Goal: Find specific page/section: Find specific page/section

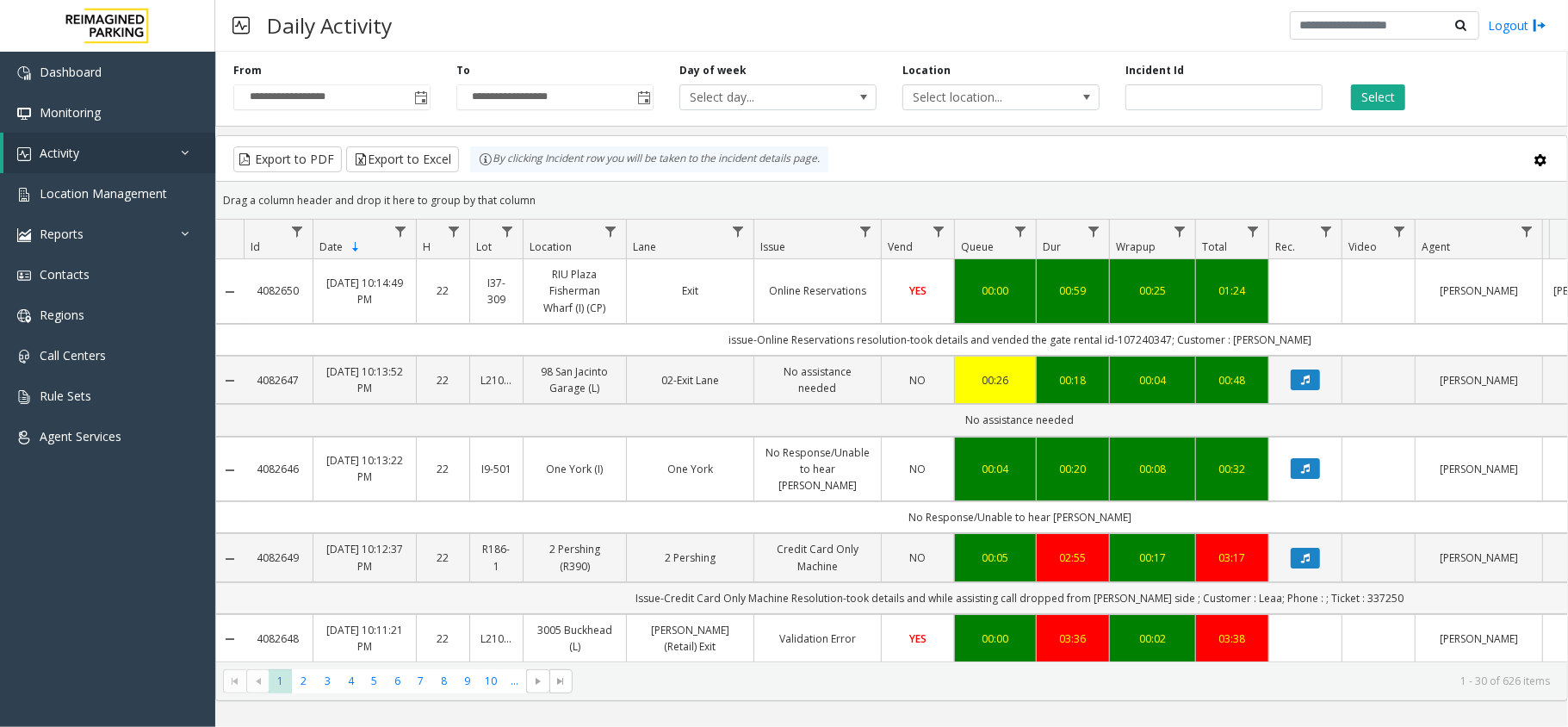
click at [1251, 591] on td "Issue-Credit Card Only Machine Resolution-took details and while assisting call…" at bounding box center [1020, 598] width 1552 height 32
click at [1246, 587] on td "Issue-Credit Card Only Machine Resolution-took details and while assisting call…" at bounding box center [1020, 598] width 1552 height 32
copy td "Leaa"
click at [1370, 593] on td "Issue-Credit Card Only Machine Resolution-took details and while assisting call…" at bounding box center [1020, 598] width 1552 height 32
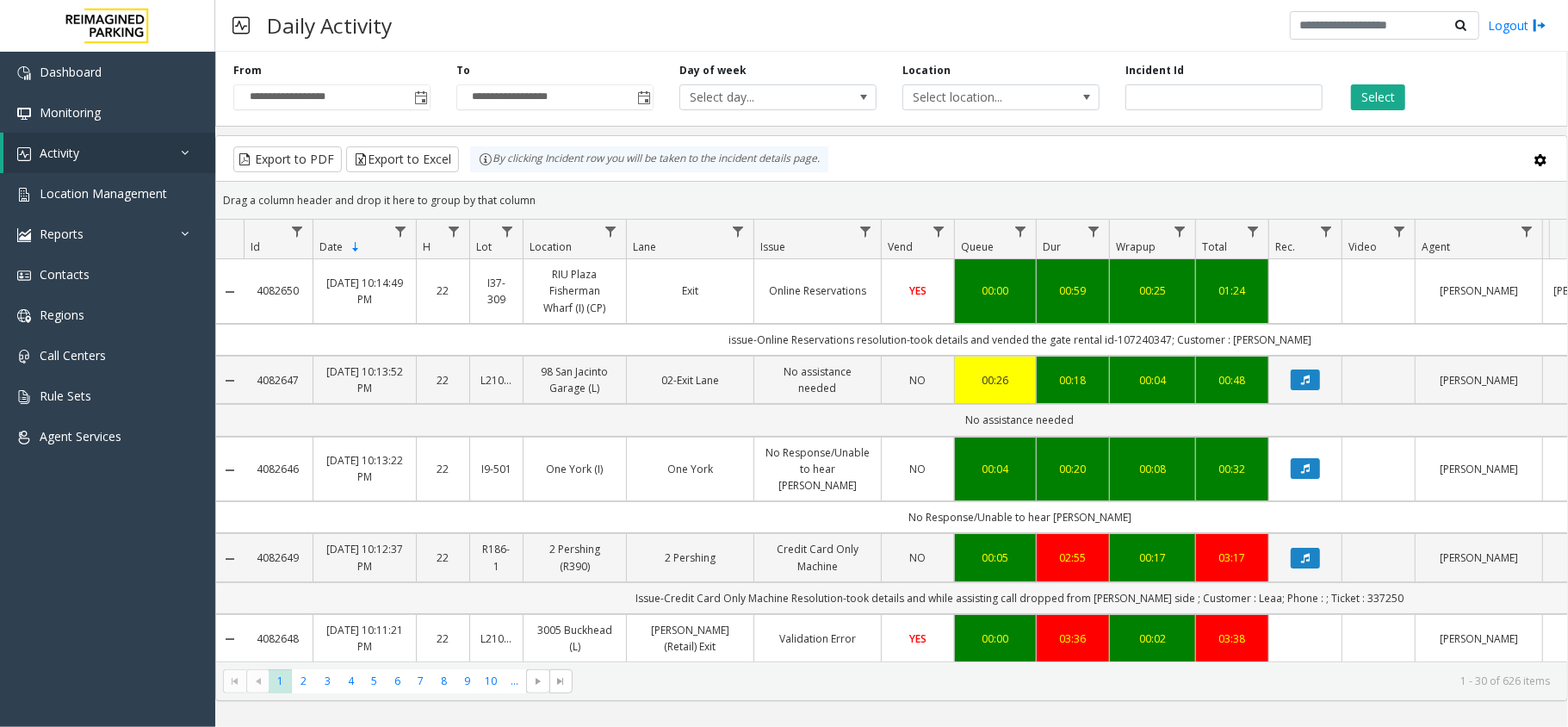
click at [1364, 585] on td "Issue-Credit Card Only Machine Resolution-took details and while assisting call…" at bounding box center [1020, 598] width 1552 height 32
copy td "337250"
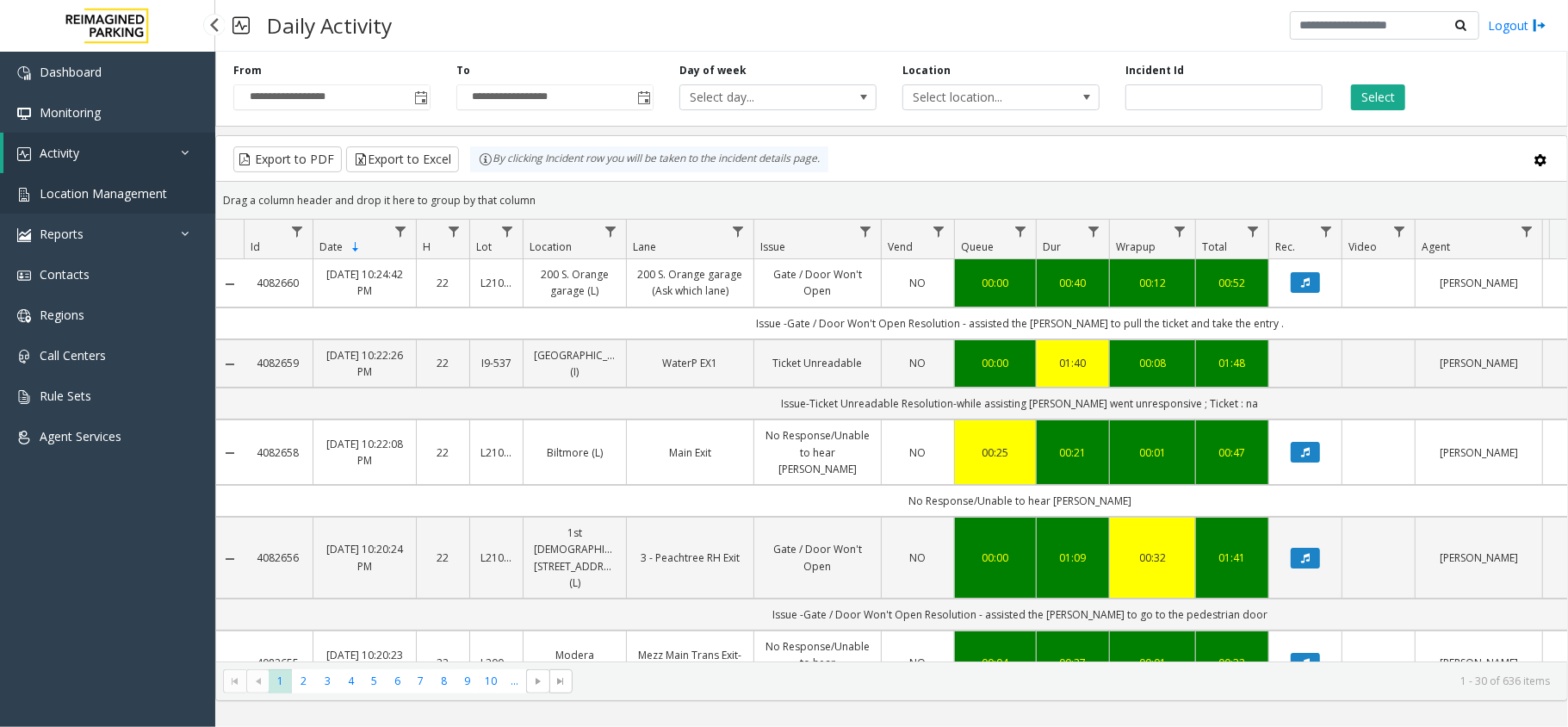
click at [129, 191] on span "Location Management" at bounding box center [103, 193] width 128 height 16
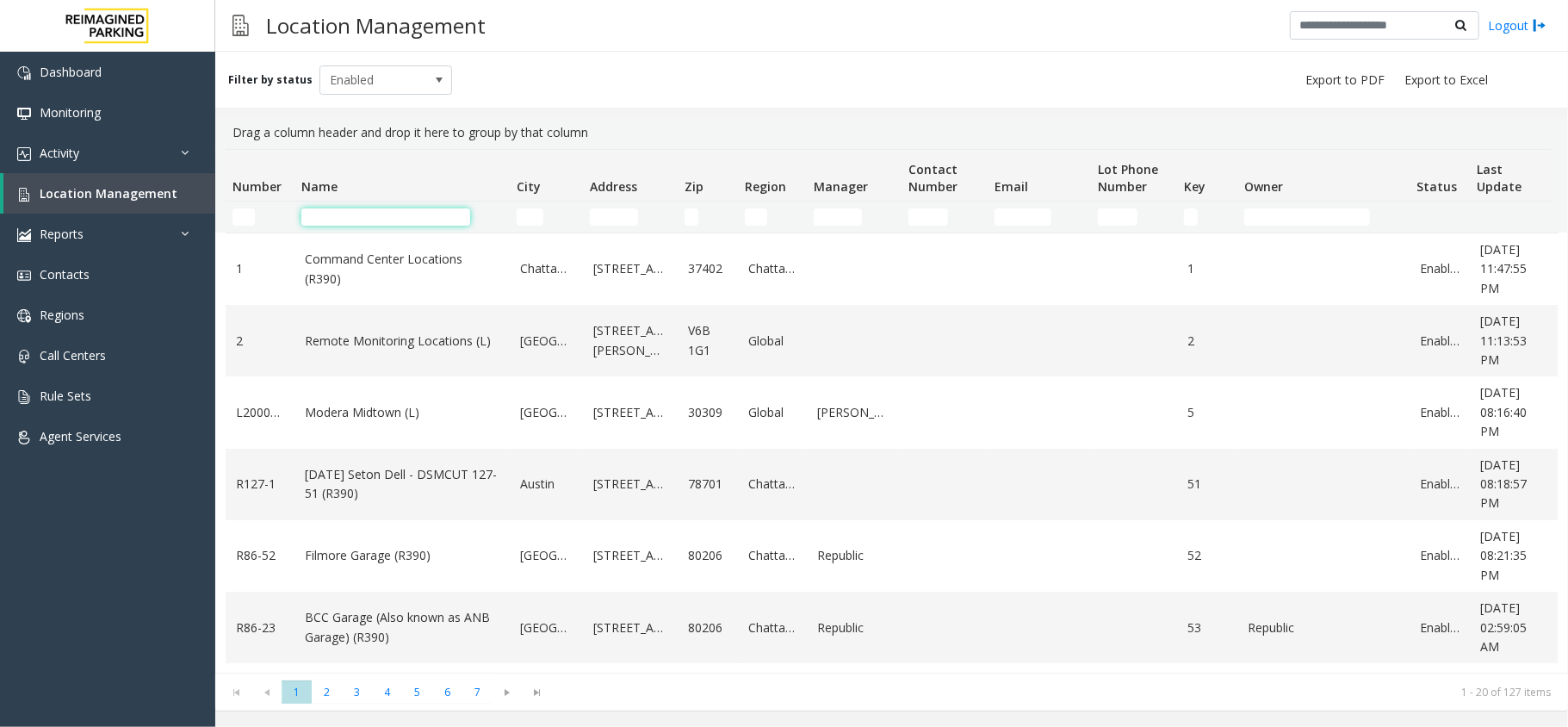
click at [350, 218] on input "Name Filter" at bounding box center [386, 216] width 169 height 17
click at [398, 214] on input "Name Filter" at bounding box center [386, 216] width 169 height 17
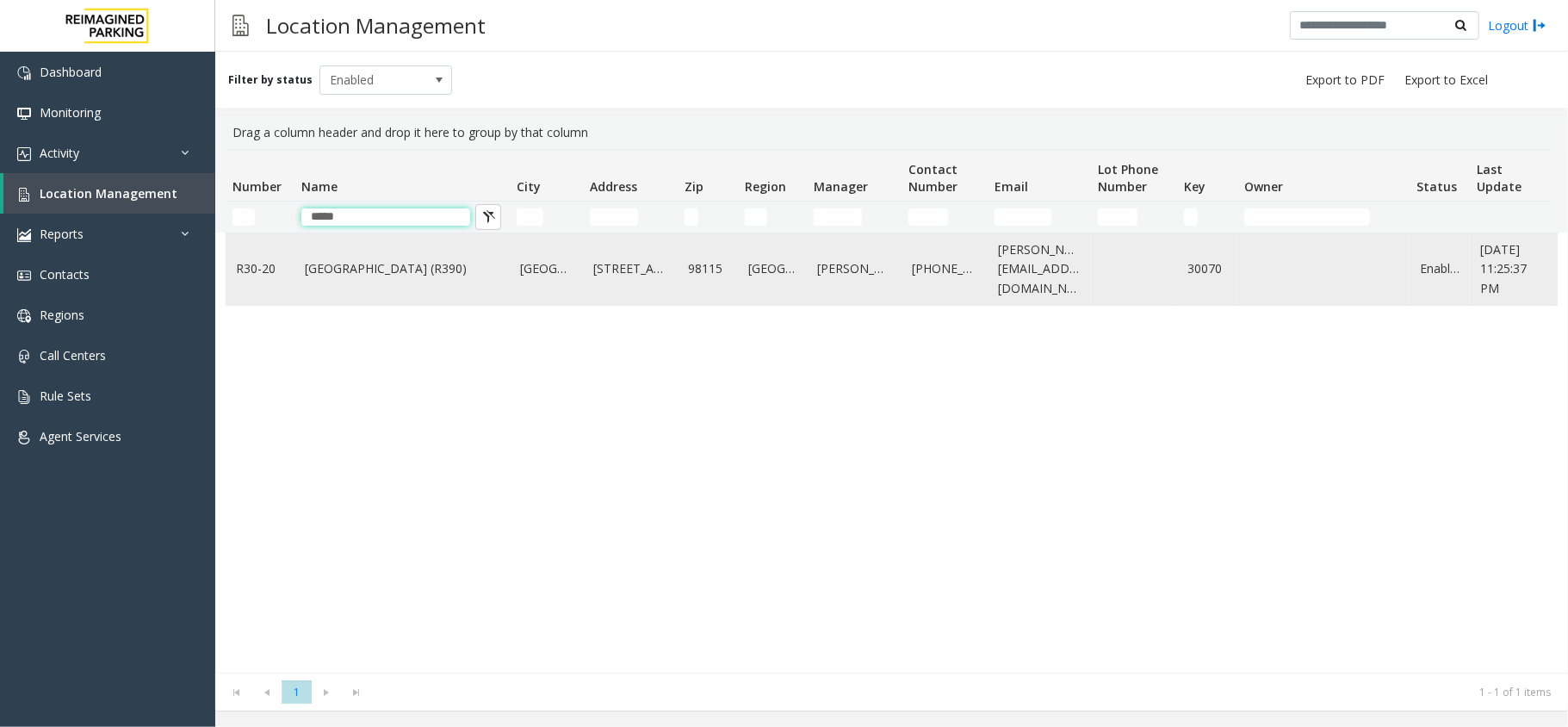
type input "*****"
click at [362, 267] on link "[GEOGRAPHIC_DATA] (R390)" at bounding box center [402, 268] width 194 height 19
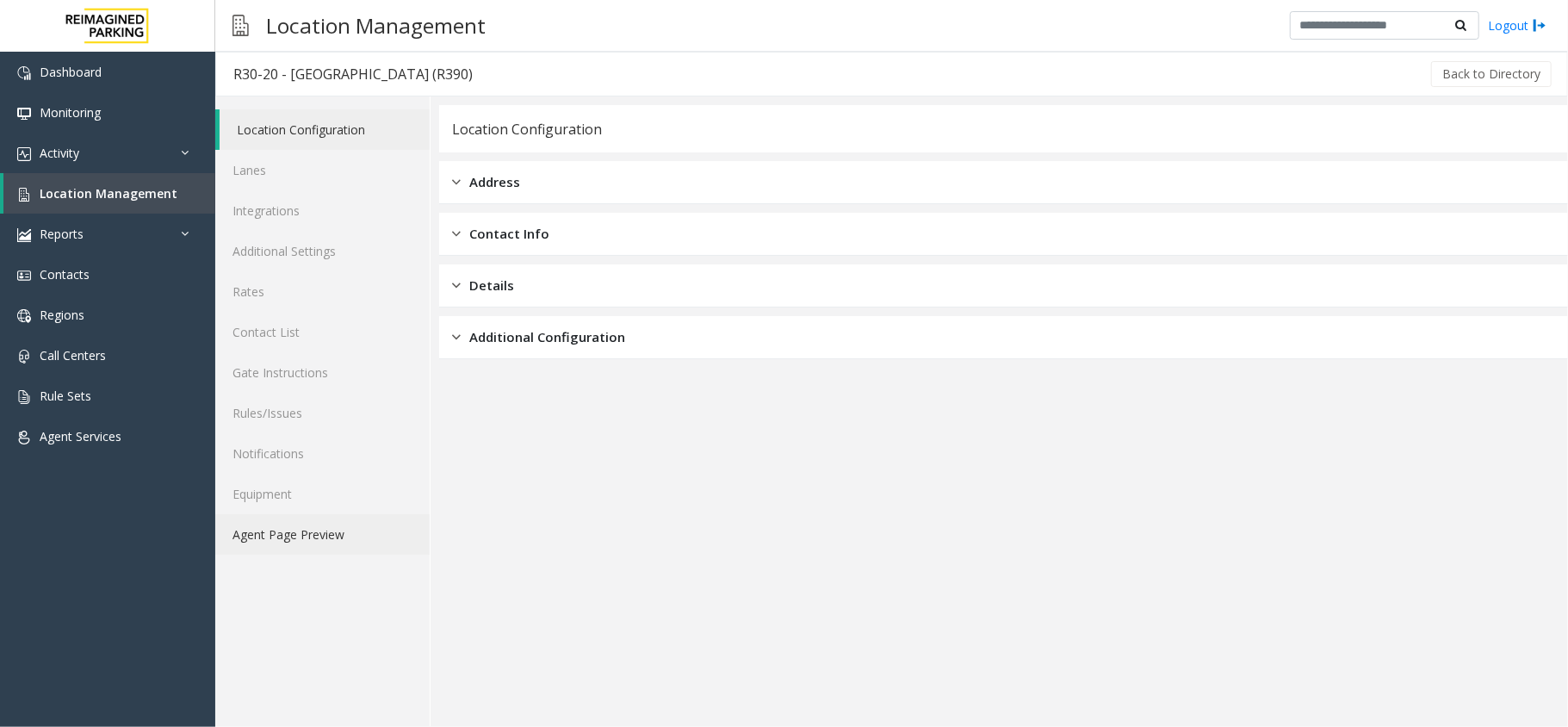
click at [355, 540] on link "Agent Page Preview" at bounding box center [322, 534] width 214 height 41
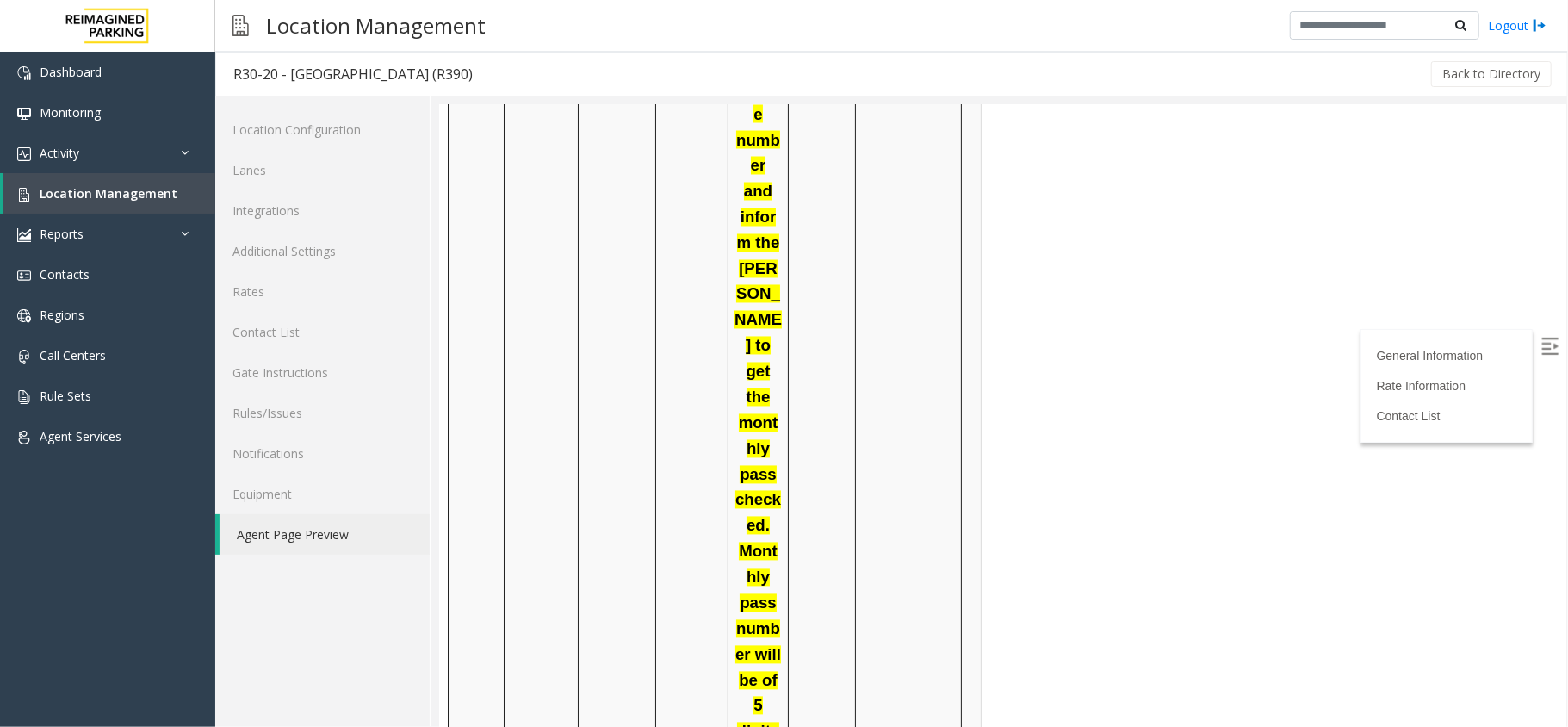
scroll to position [2411, 0]
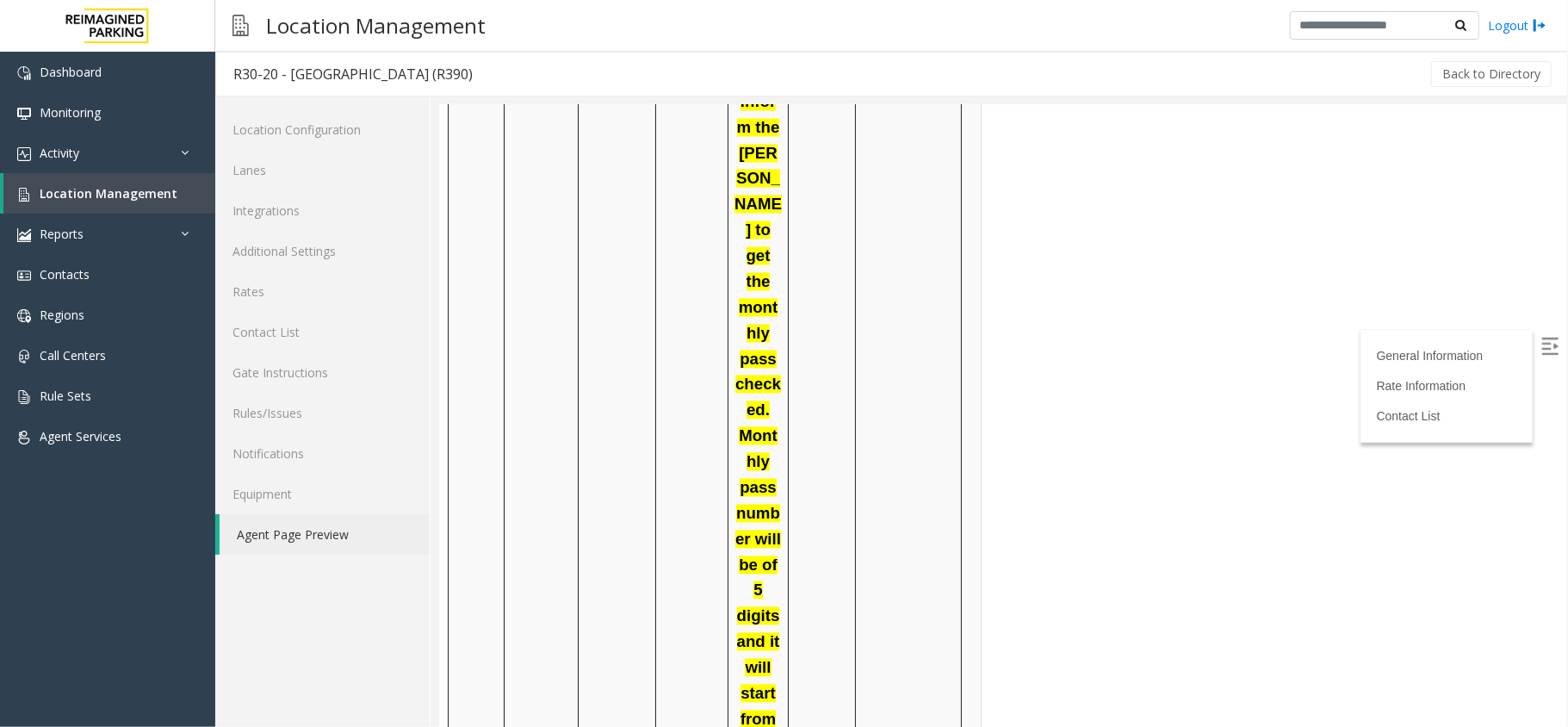
click at [1540, 345] on img at bounding box center [1548, 344] width 17 height 17
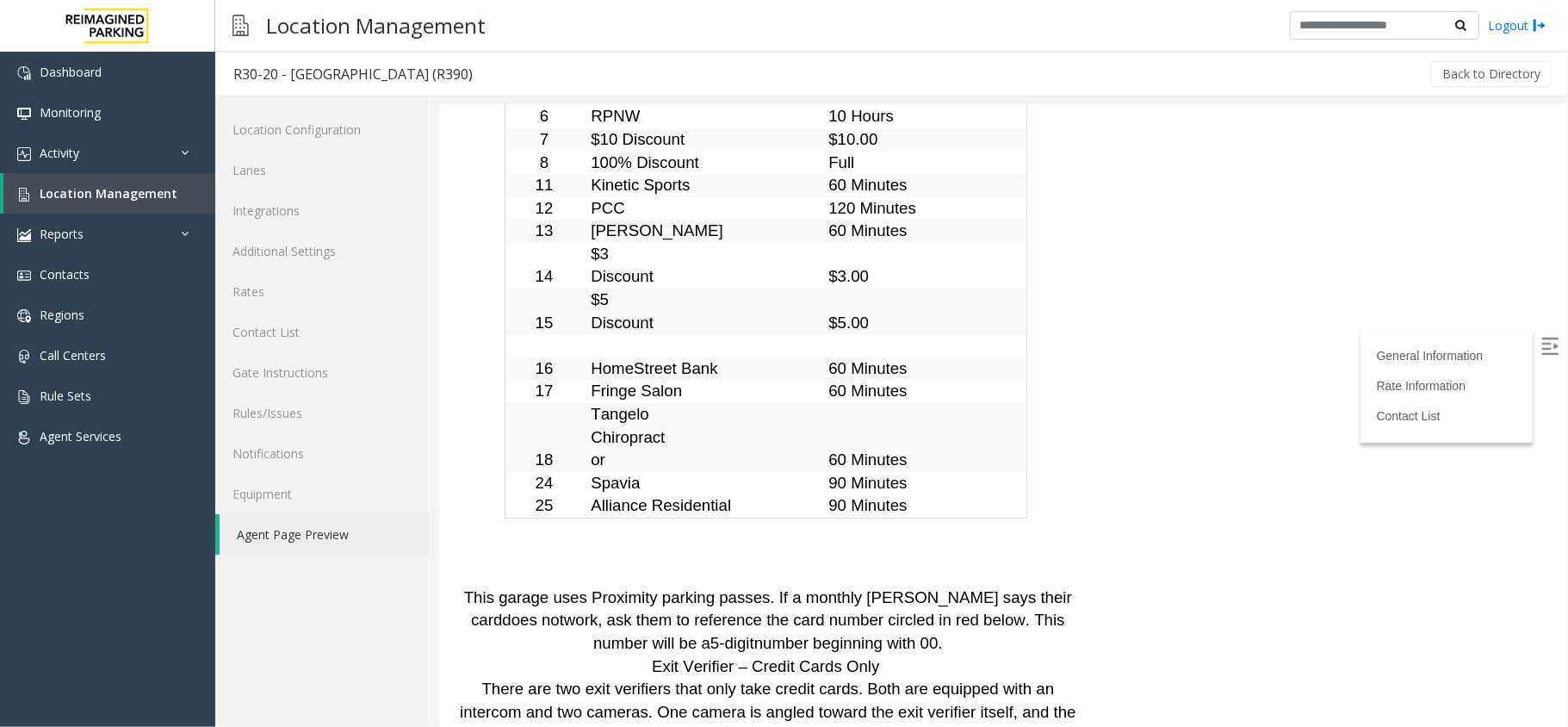
scroll to position [0, 0]
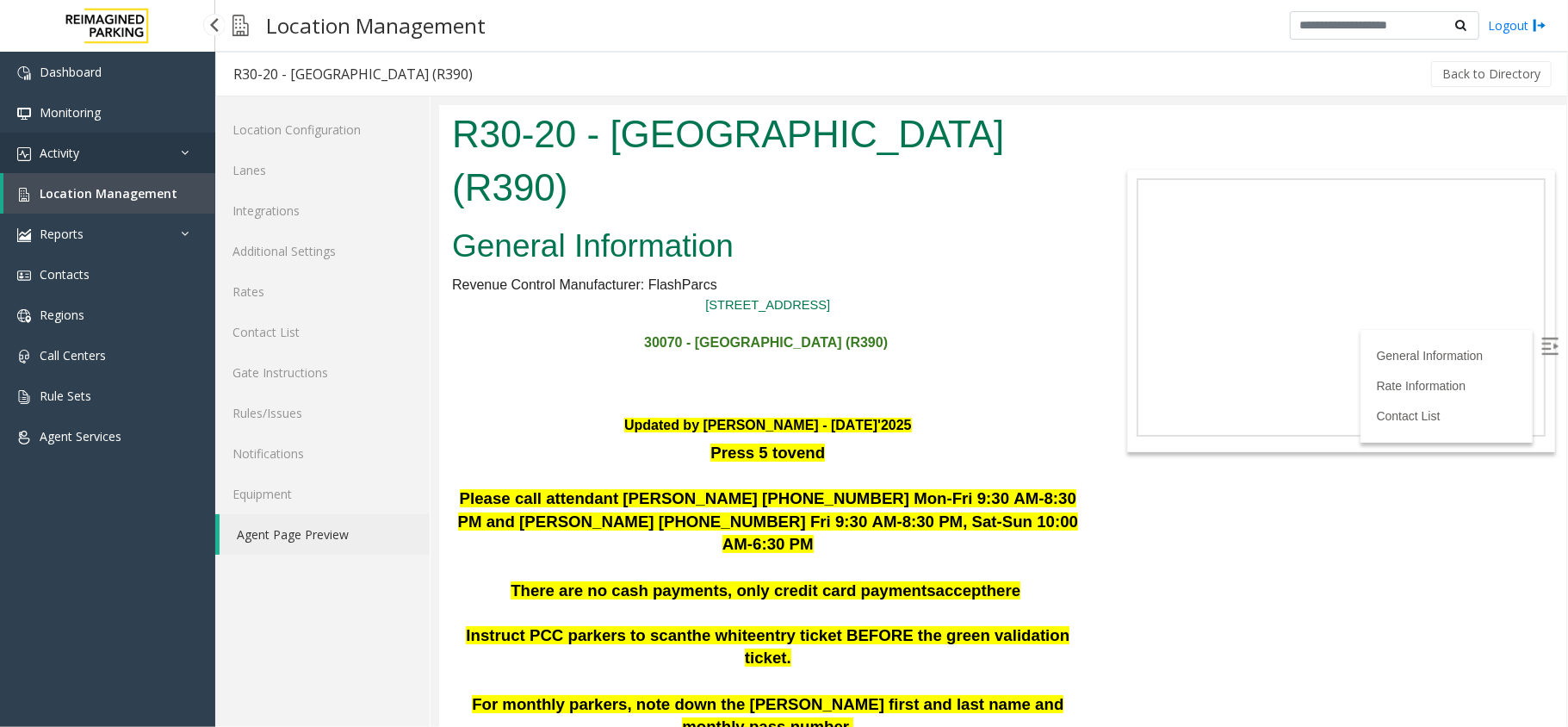
click at [65, 147] on span "Activity" at bounding box center [60, 153] width 40 height 16
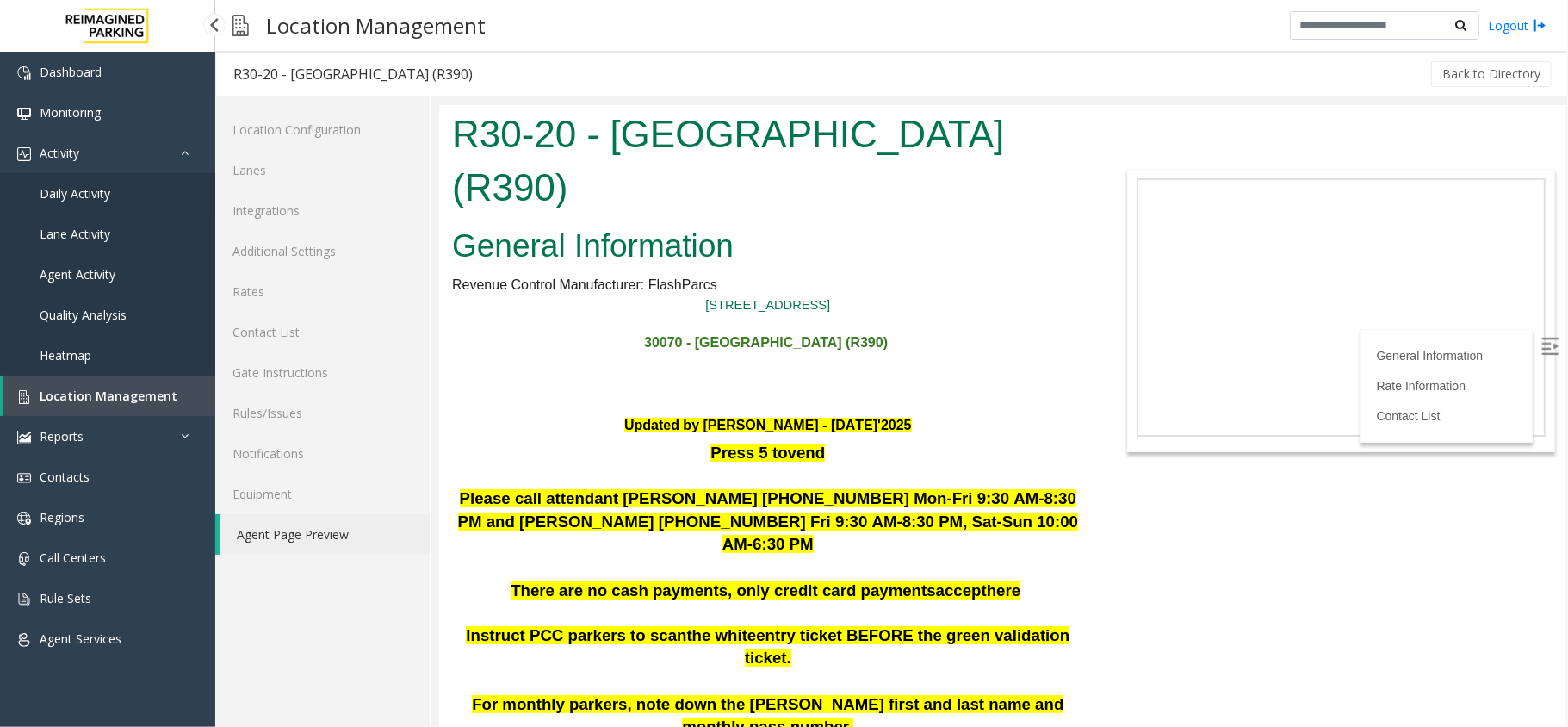
click at [68, 180] on link "Daily Activity" at bounding box center [107, 193] width 215 height 41
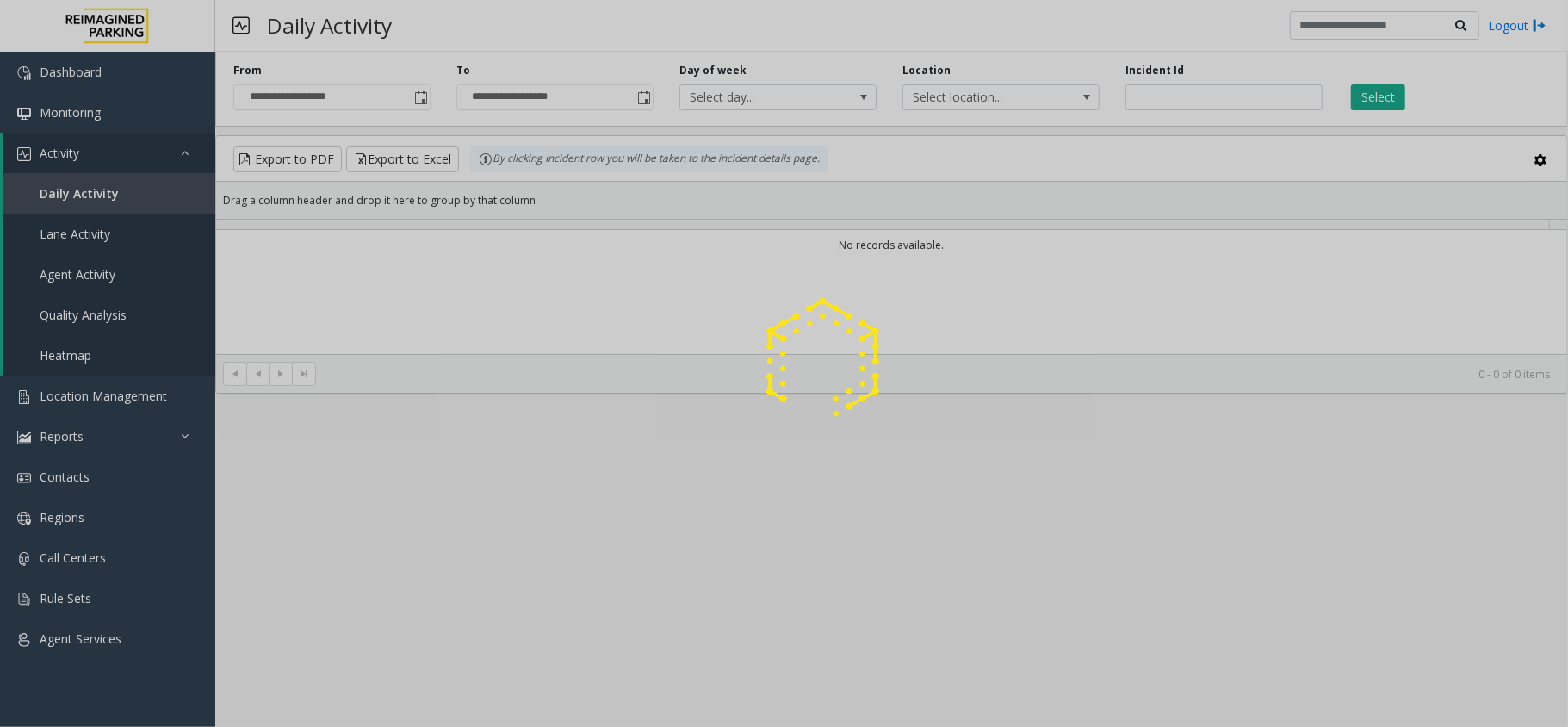
click at [75, 150] on div at bounding box center [784, 363] width 1568 height 727
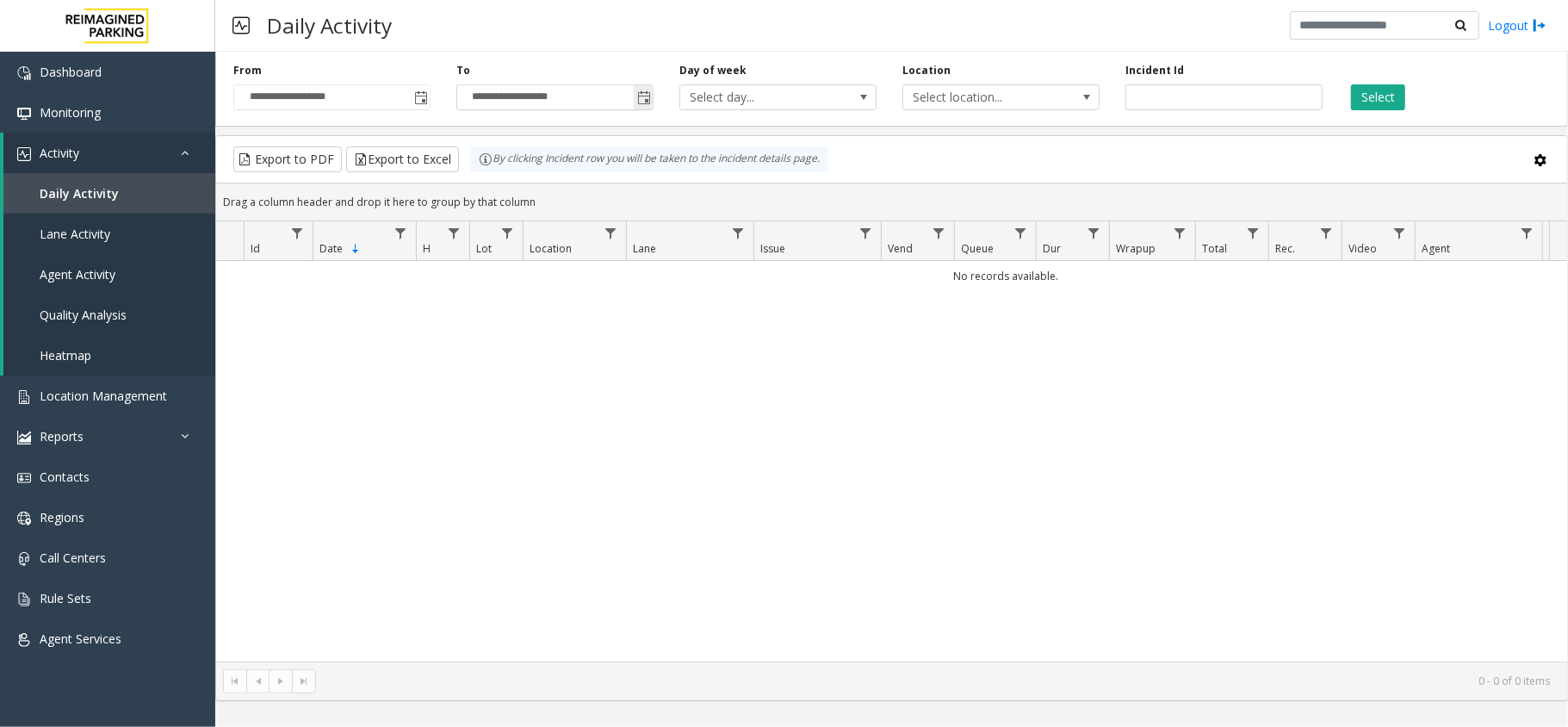
click at [639, 96] on span "Toggle popup" at bounding box center [645, 98] width 14 height 14
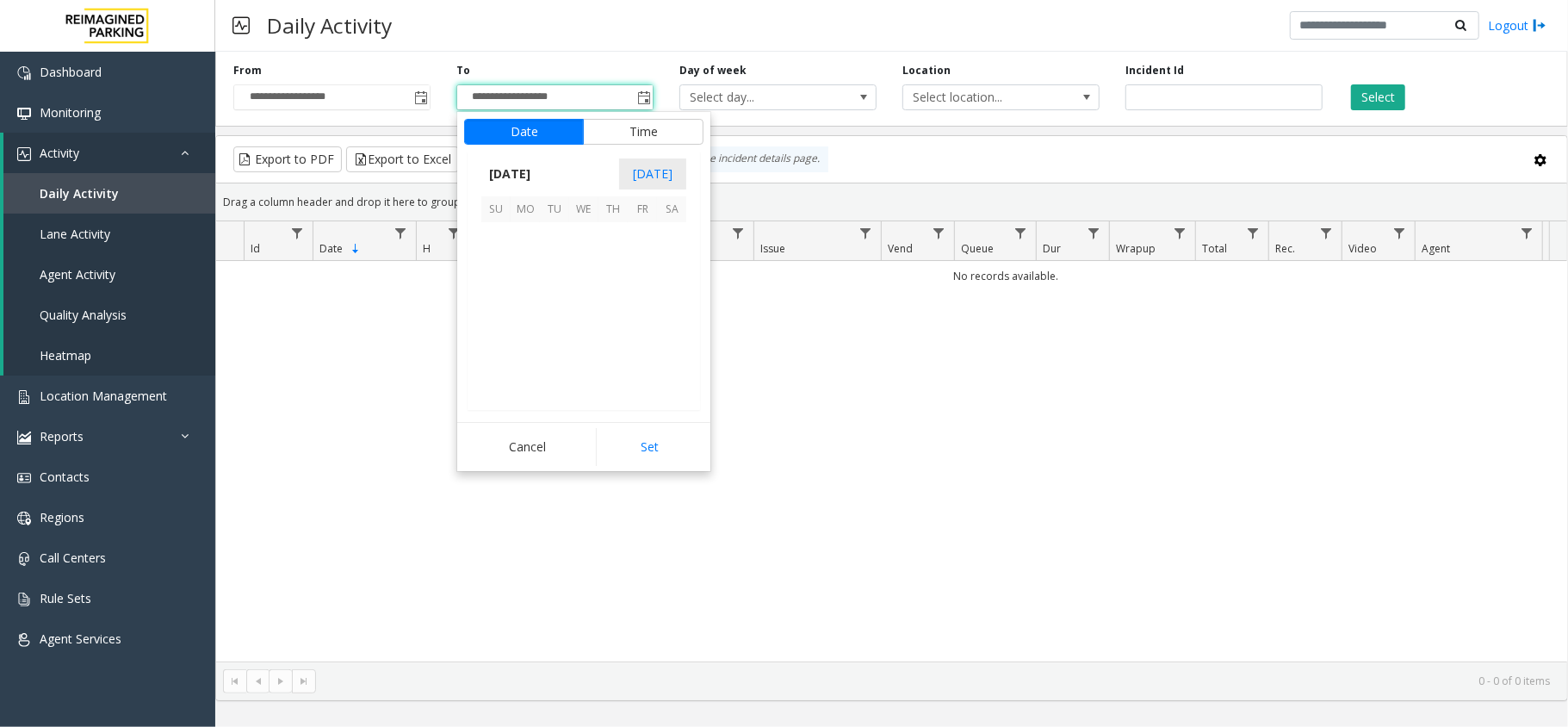
scroll to position [26, 0]
click at [678, 294] on span "20" at bounding box center [671, 296] width 30 height 30
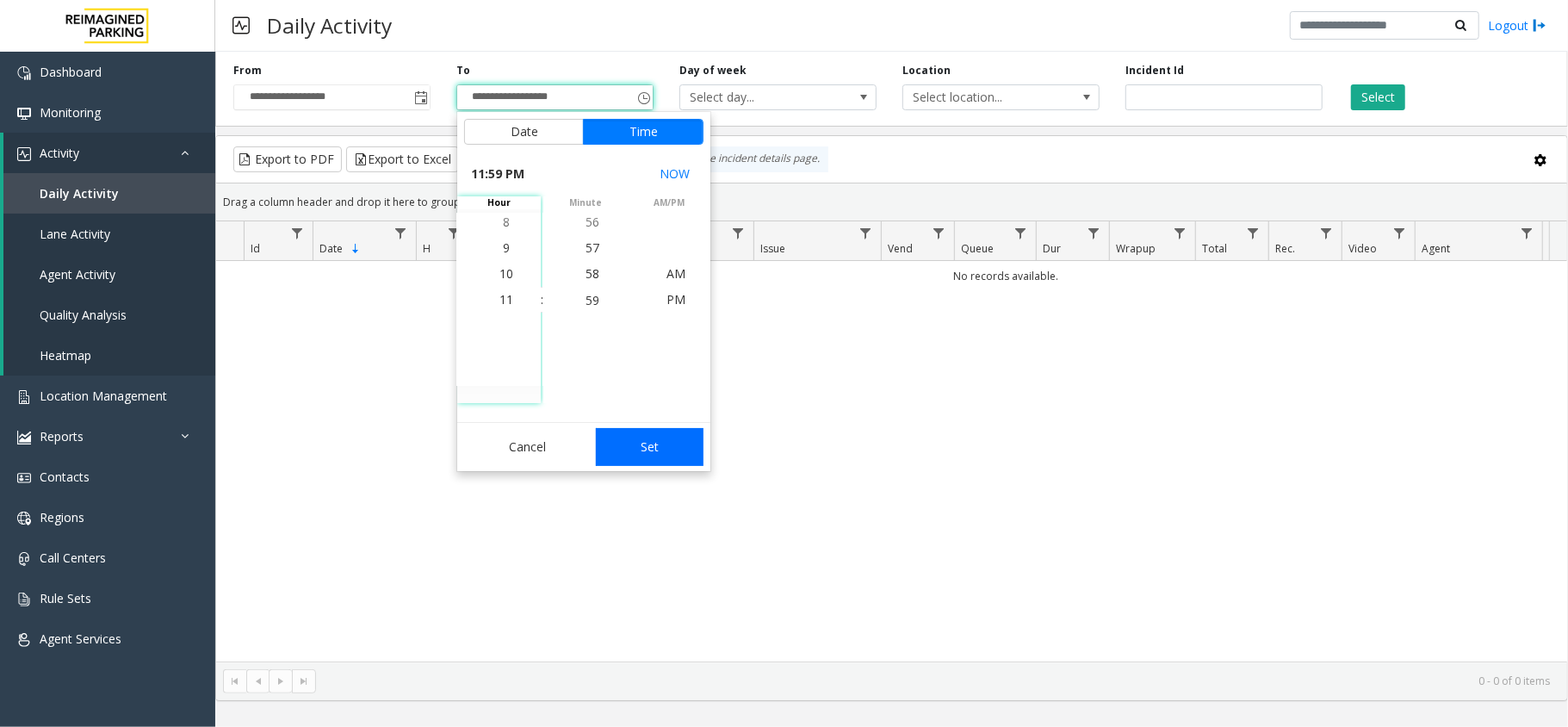
click at [664, 445] on button "Set" at bounding box center [650, 447] width 108 height 38
type input "**********"
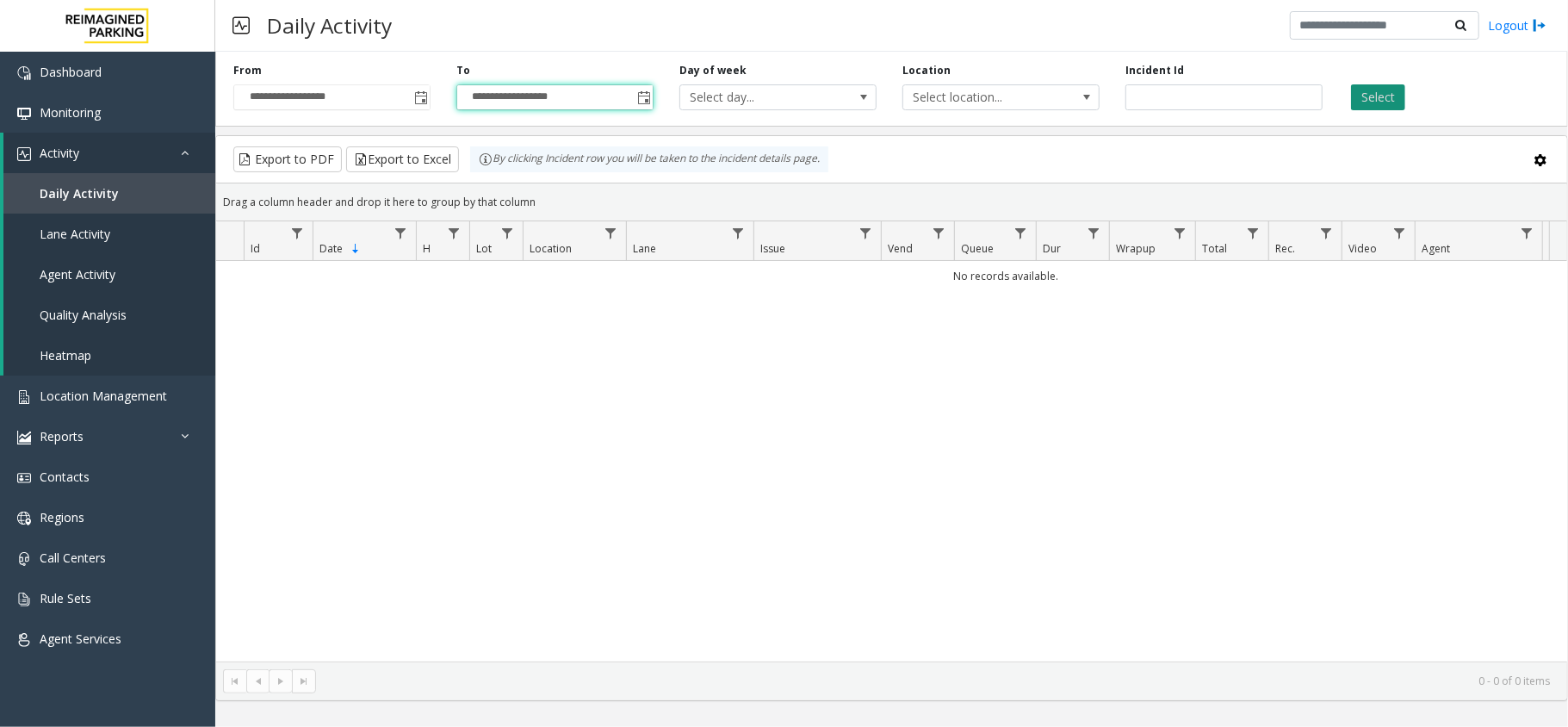
click at [1366, 105] on button "Select" at bounding box center [1378, 97] width 55 height 26
click at [160, 149] on link "Activity" at bounding box center [109, 153] width 212 height 41
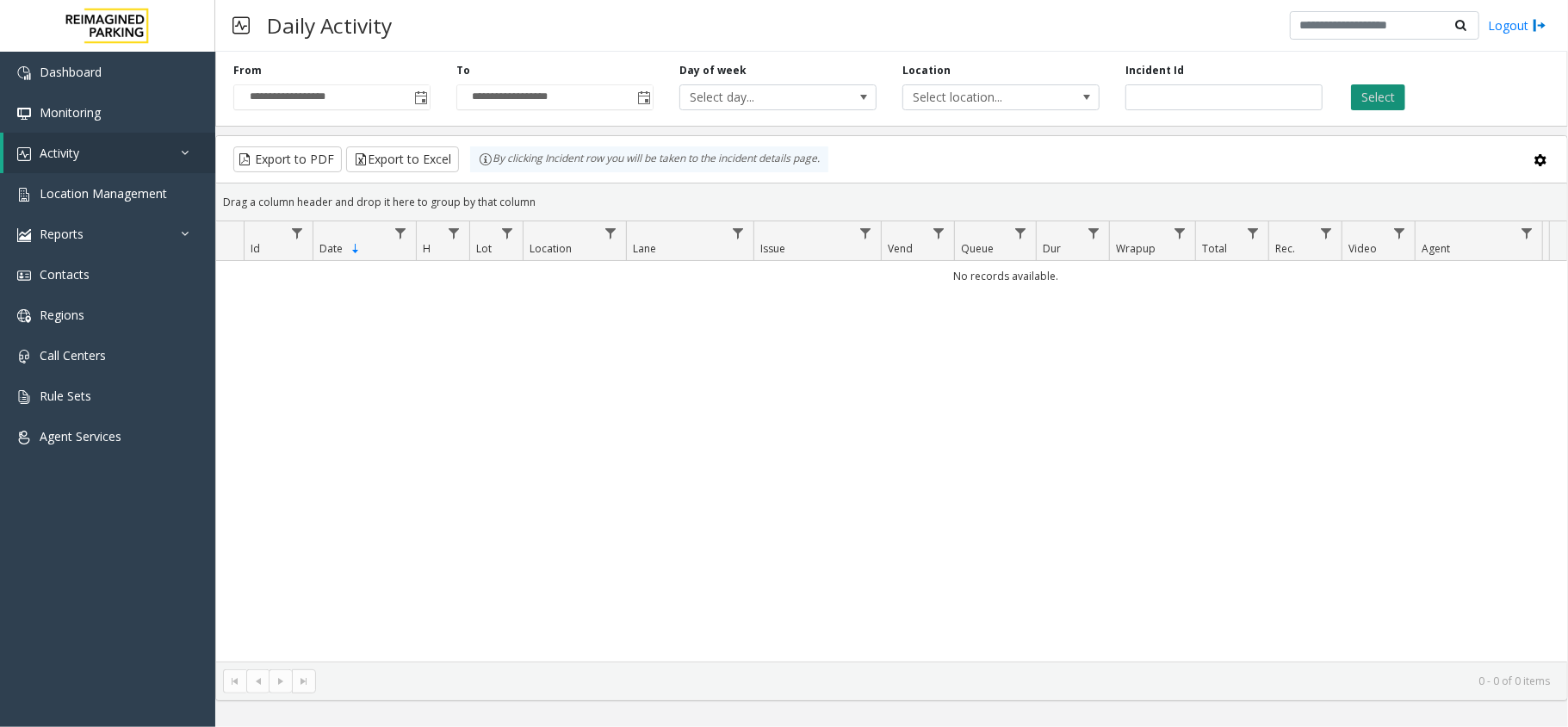
click at [1366, 91] on button "Select" at bounding box center [1378, 97] width 55 height 26
click at [438, 89] on div "**********" at bounding box center [331, 86] width 223 height 48
click at [430, 95] on span "**********" at bounding box center [331, 97] width 197 height 26
click at [409, 104] on input "**********" at bounding box center [331, 97] width 195 height 24
click at [417, 105] on span "Toggle popup" at bounding box center [422, 98] width 14 height 14
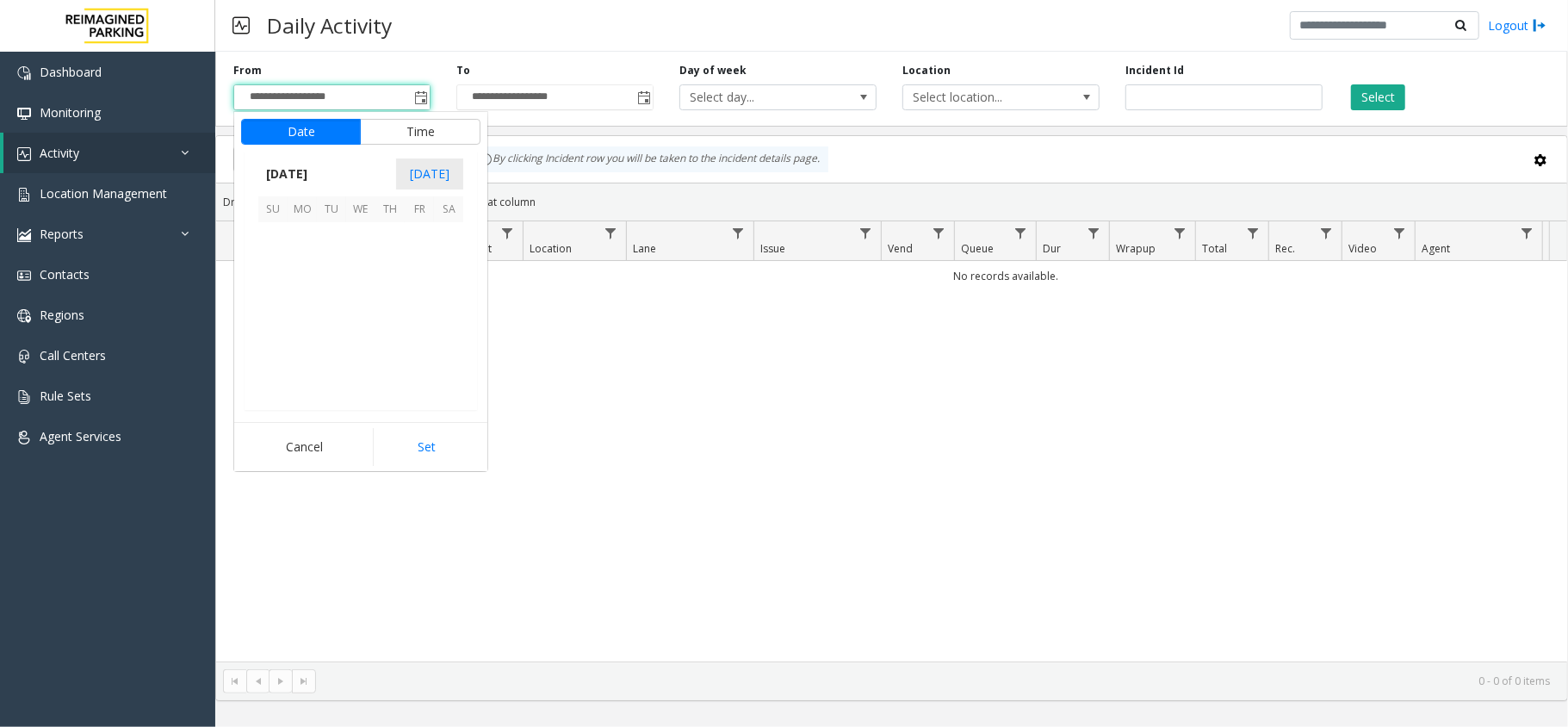
scroll to position [309072, 0]
click at [442, 294] on span "20" at bounding box center [449, 296] width 30 height 30
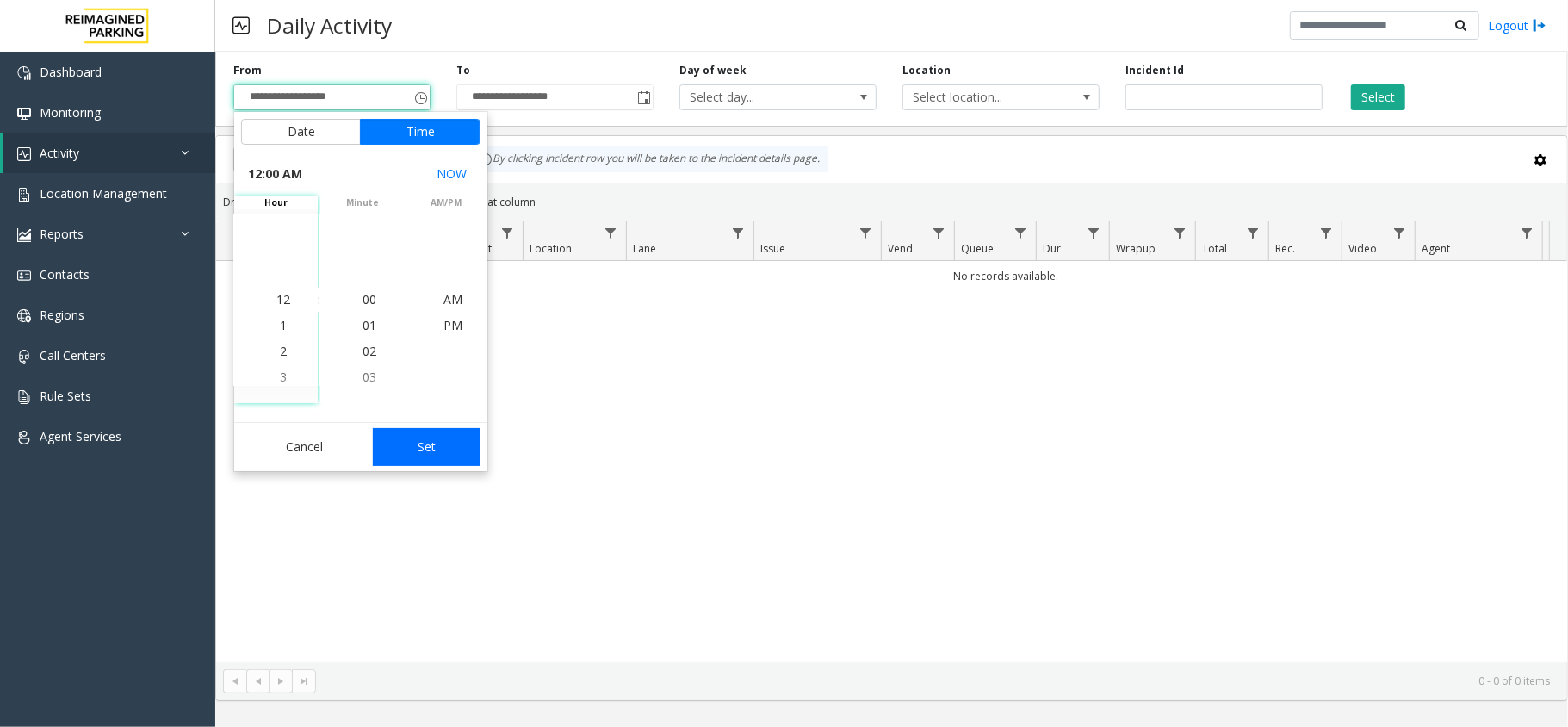
click at [448, 446] on button "Set" at bounding box center [426, 447] width 108 height 38
type input "**********"
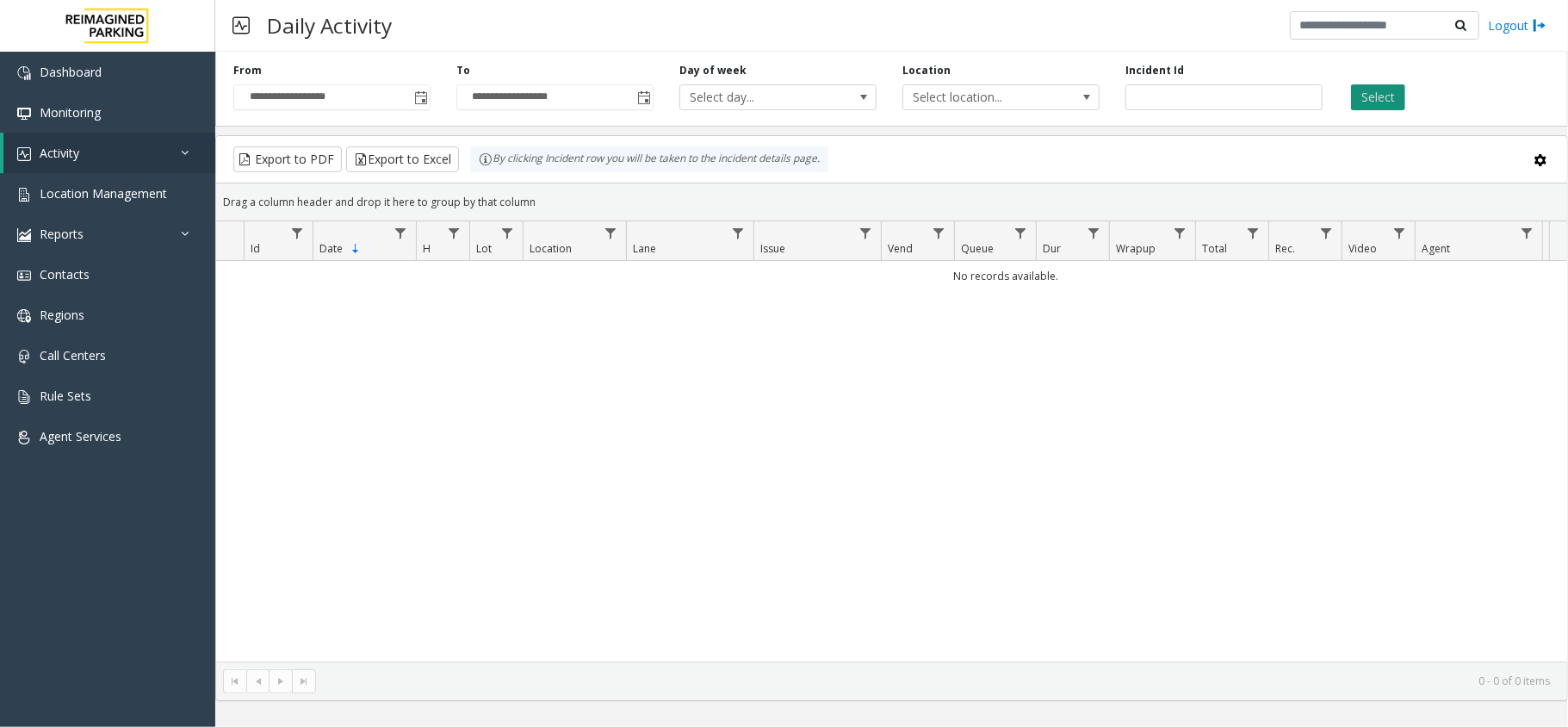
click at [1354, 84] on button "Select" at bounding box center [1378, 97] width 55 height 26
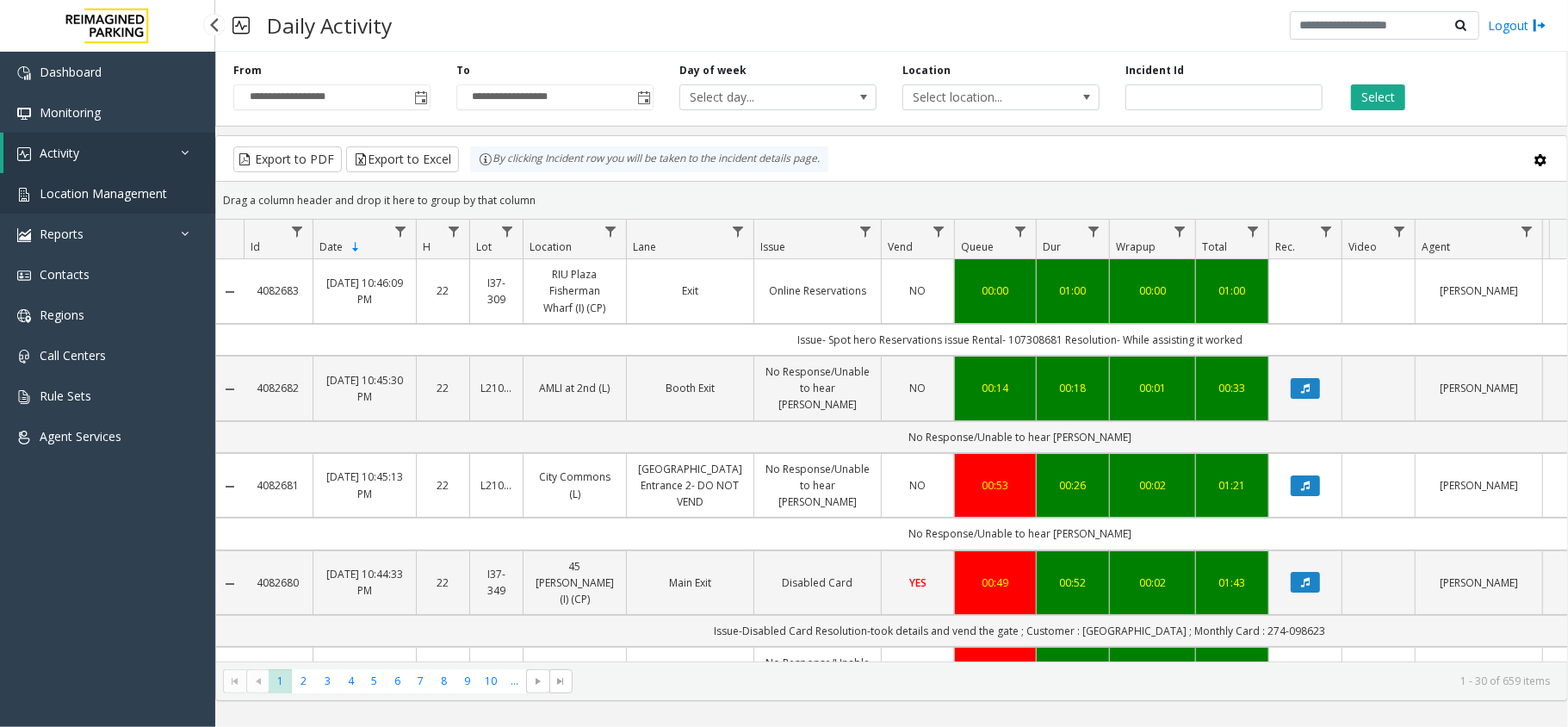
click at [129, 177] on link "Location Management" at bounding box center [107, 193] width 215 height 41
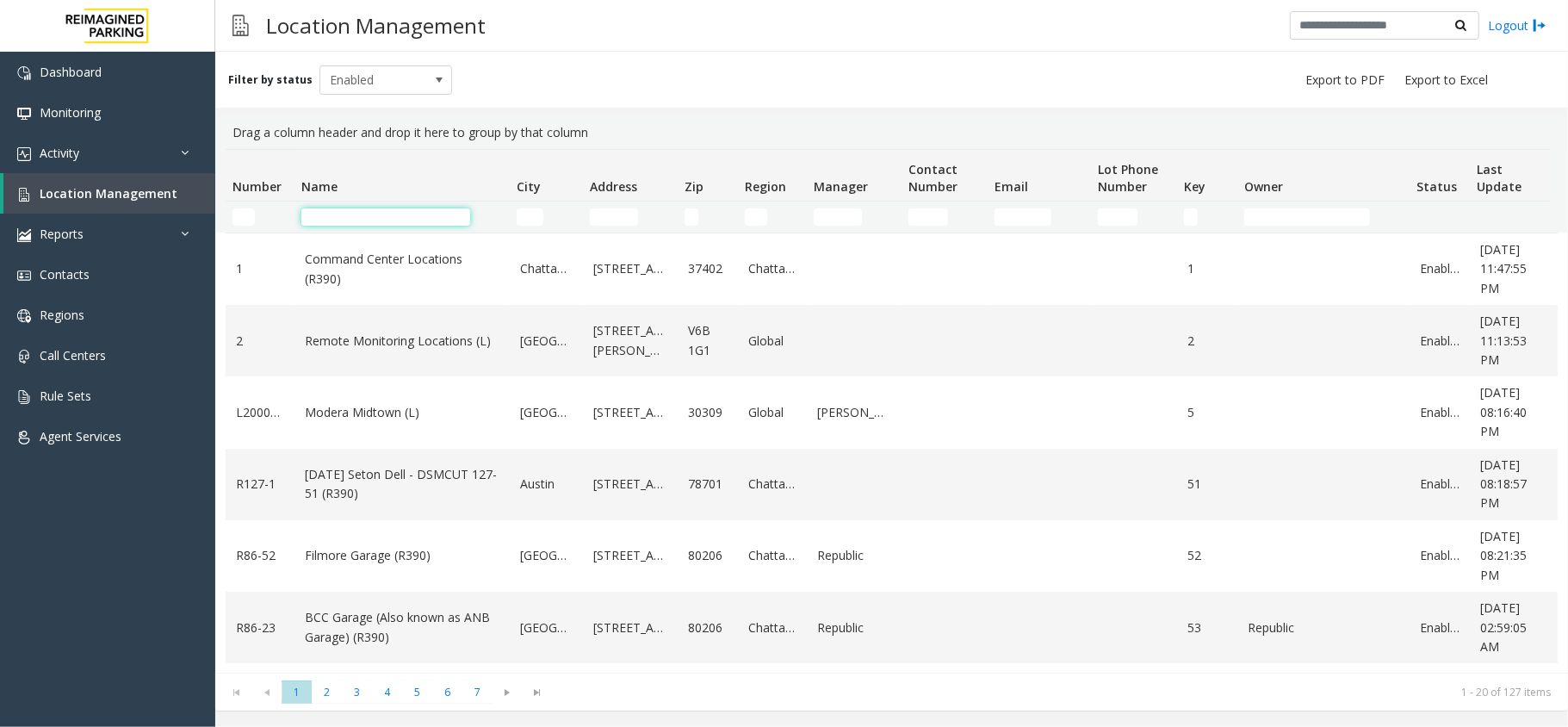
click at [360, 208] on input "Name Filter" at bounding box center [386, 216] width 169 height 17
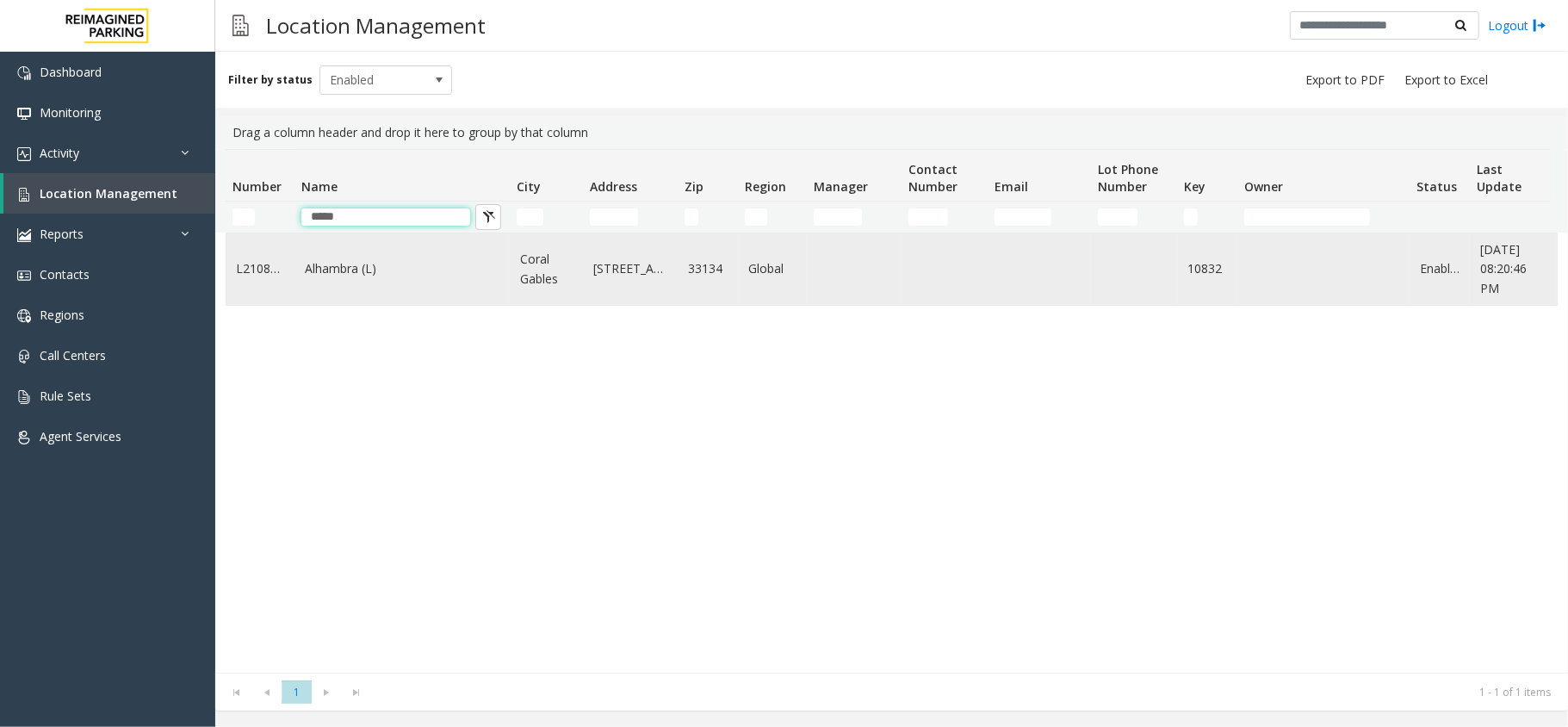
type input "*****"
click at [376, 267] on link "Alhambra (L)" at bounding box center [402, 268] width 194 height 19
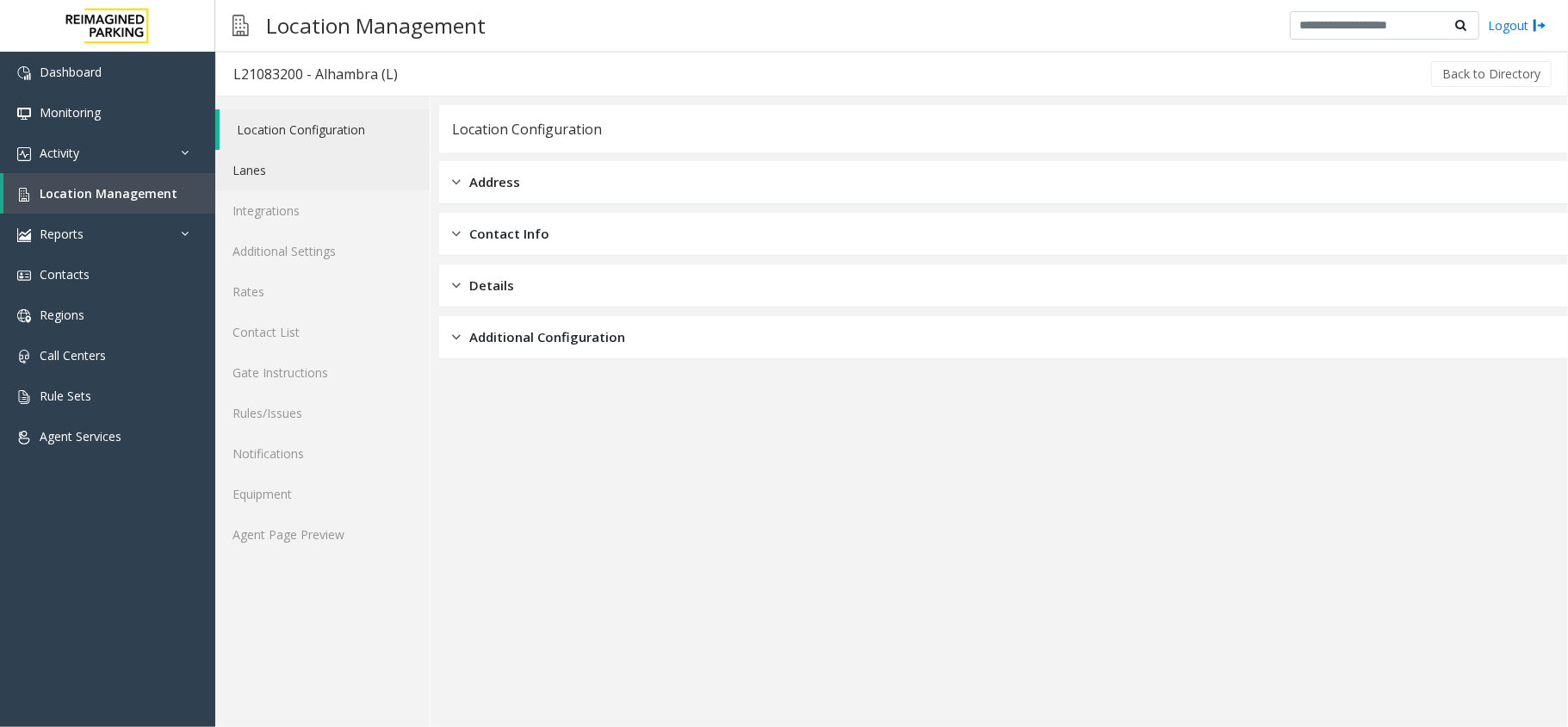
click at [271, 180] on link "Lanes" at bounding box center [322, 170] width 214 height 41
